Goal: Navigation & Orientation: Find specific page/section

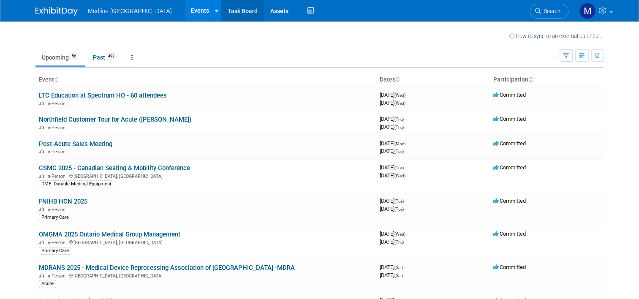
click at [221, 10] on link "Task Board" at bounding box center [242, 10] width 43 height 21
click at [264, 10] on link "Assets" at bounding box center [279, 10] width 31 height 21
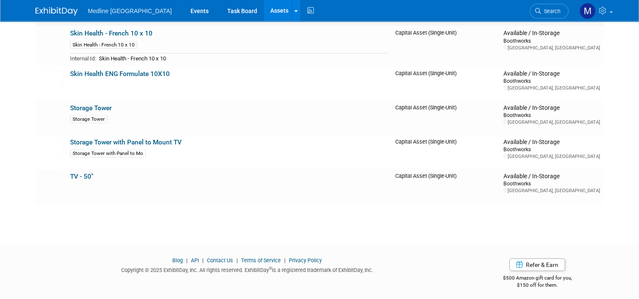
scroll to position [1640, 0]
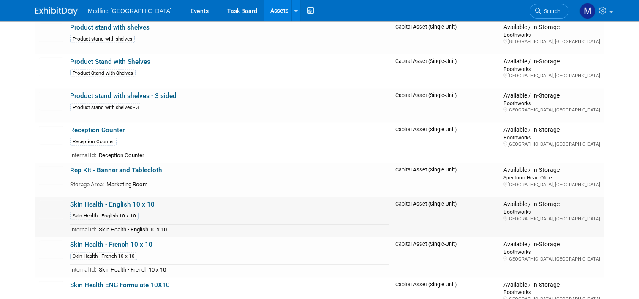
click at [119, 203] on link "Skin Health - English 10 x 10" at bounding box center [112, 205] width 84 height 8
click at [117, 168] on link "Rep Kit - Banner and Tablecloth" at bounding box center [116, 170] width 92 height 8
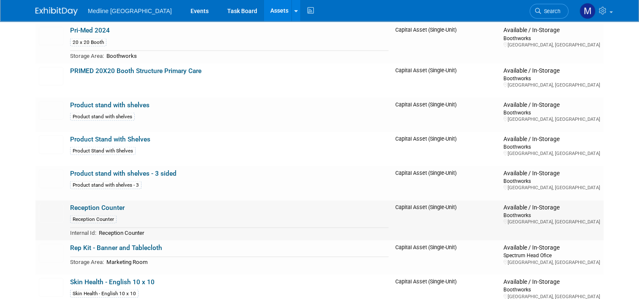
scroll to position [1774, 0]
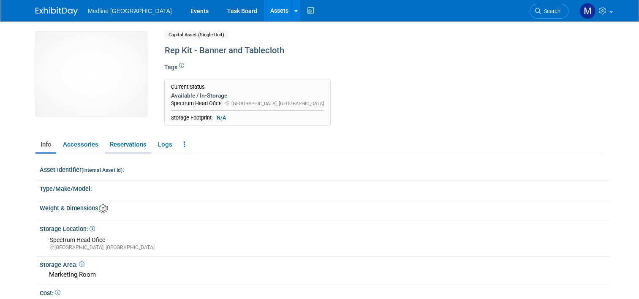
click at [117, 146] on link "Reservations" at bounding box center [128, 144] width 46 height 15
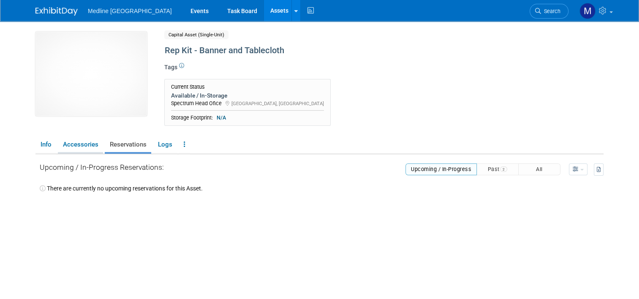
click at [84, 144] on link "Accessories" at bounding box center [80, 144] width 45 height 15
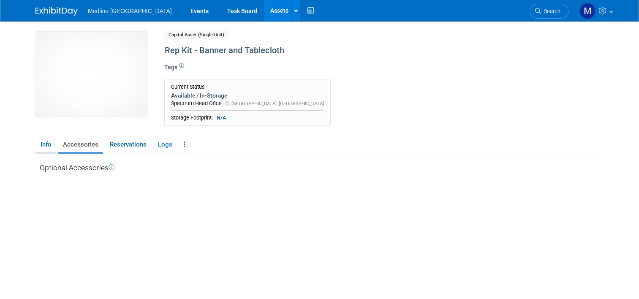
click at [36, 143] on link "Info" at bounding box center [45, 144] width 21 height 15
